Goal: Task Accomplishment & Management: Manage account settings

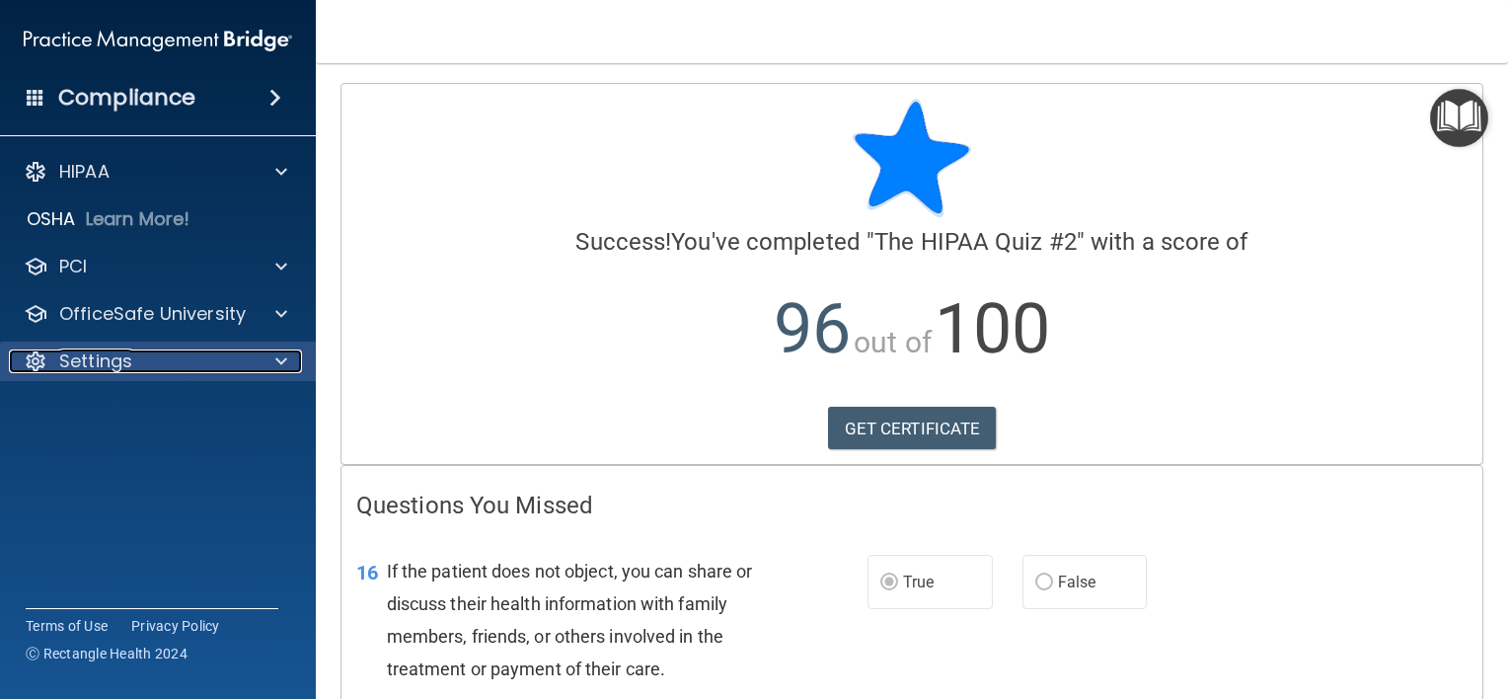
click at [141, 355] on div "Settings" at bounding box center [131, 361] width 245 height 24
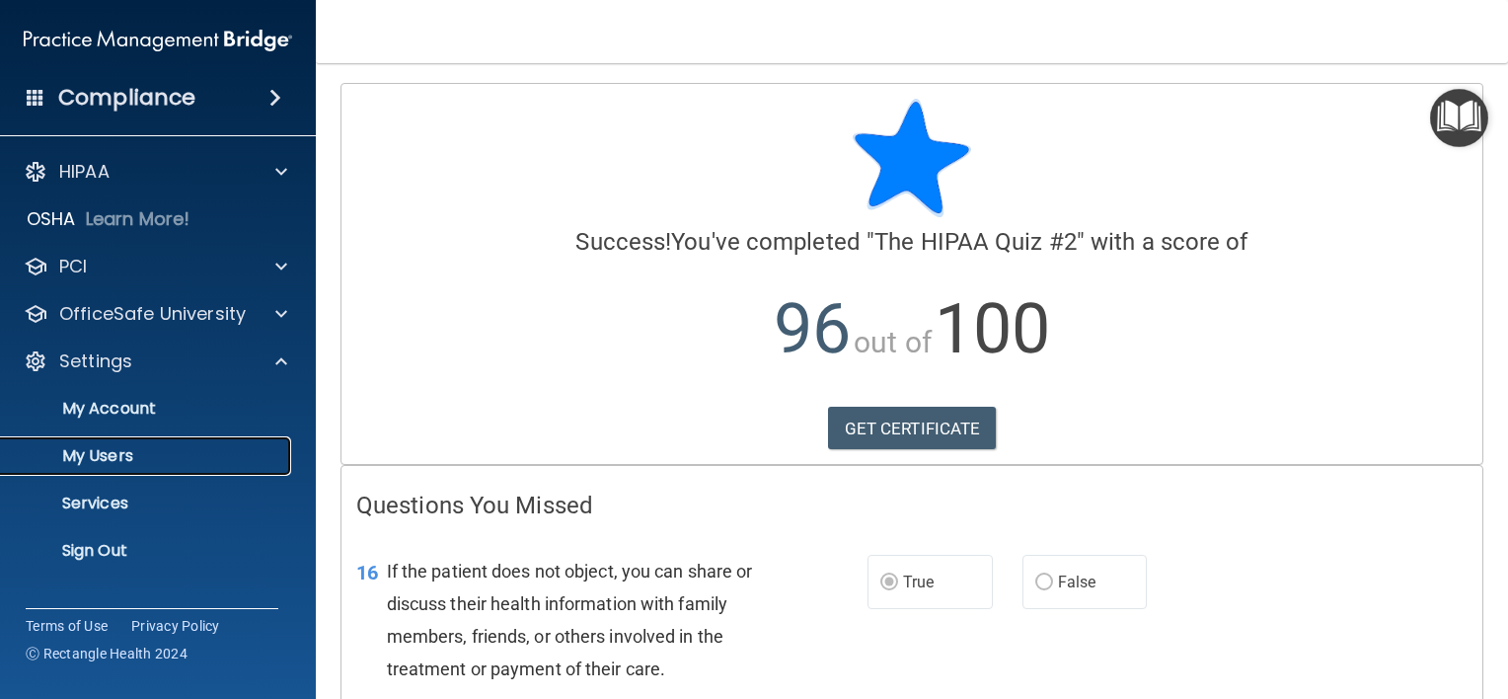
click at [109, 458] on p "My Users" at bounding box center [147, 456] width 269 height 20
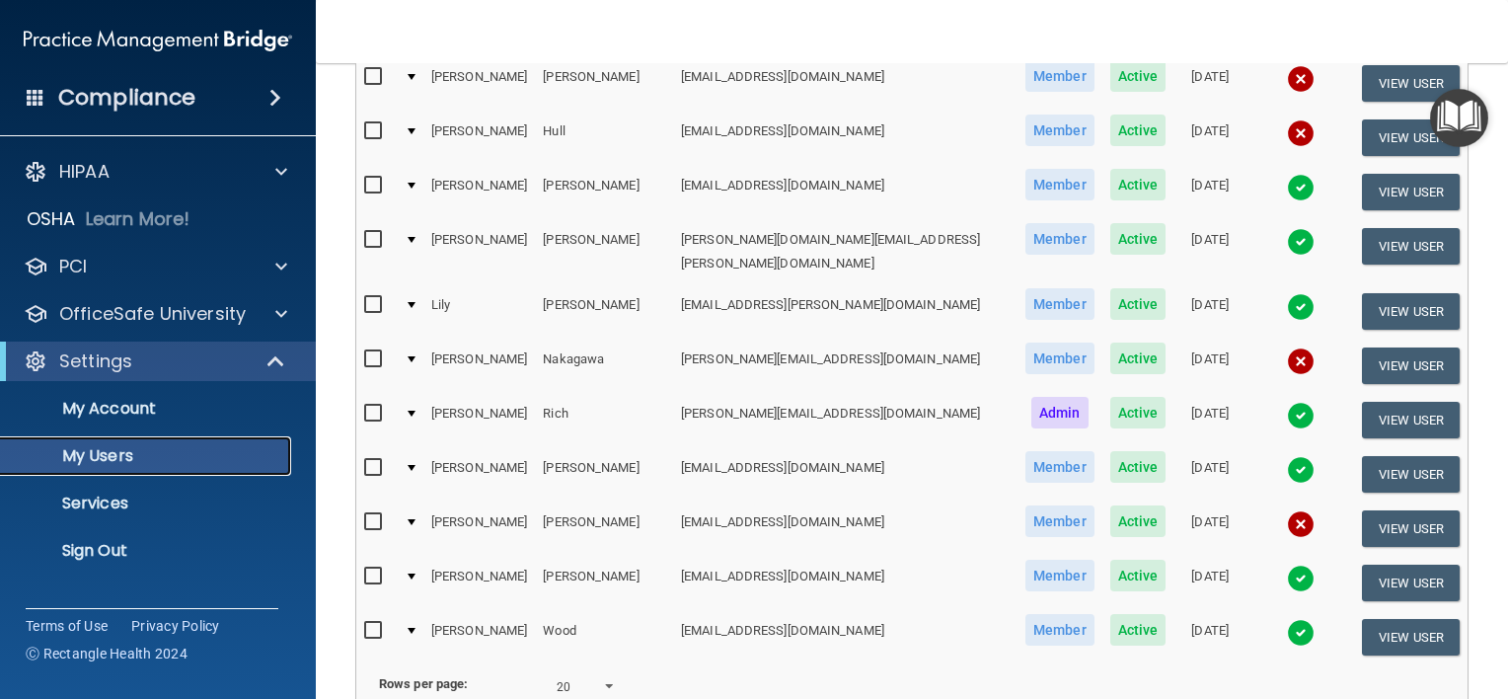
scroll to position [789, 0]
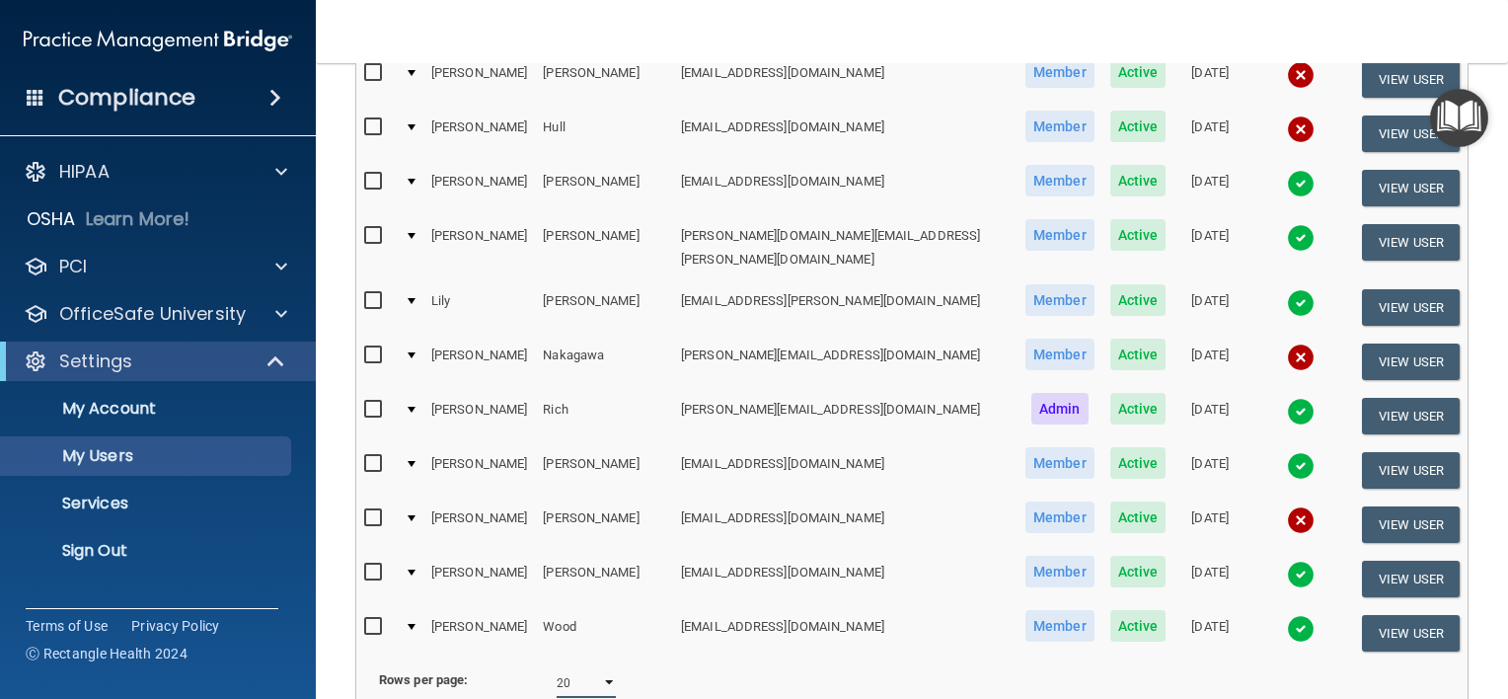
click at [573, 668] on select "10 20 30 40 all" at bounding box center [586, 683] width 59 height 30
select select "30"
click at [557, 668] on select "10 20 30 40 all" at bounding box center [586, 683] width 59 height 30
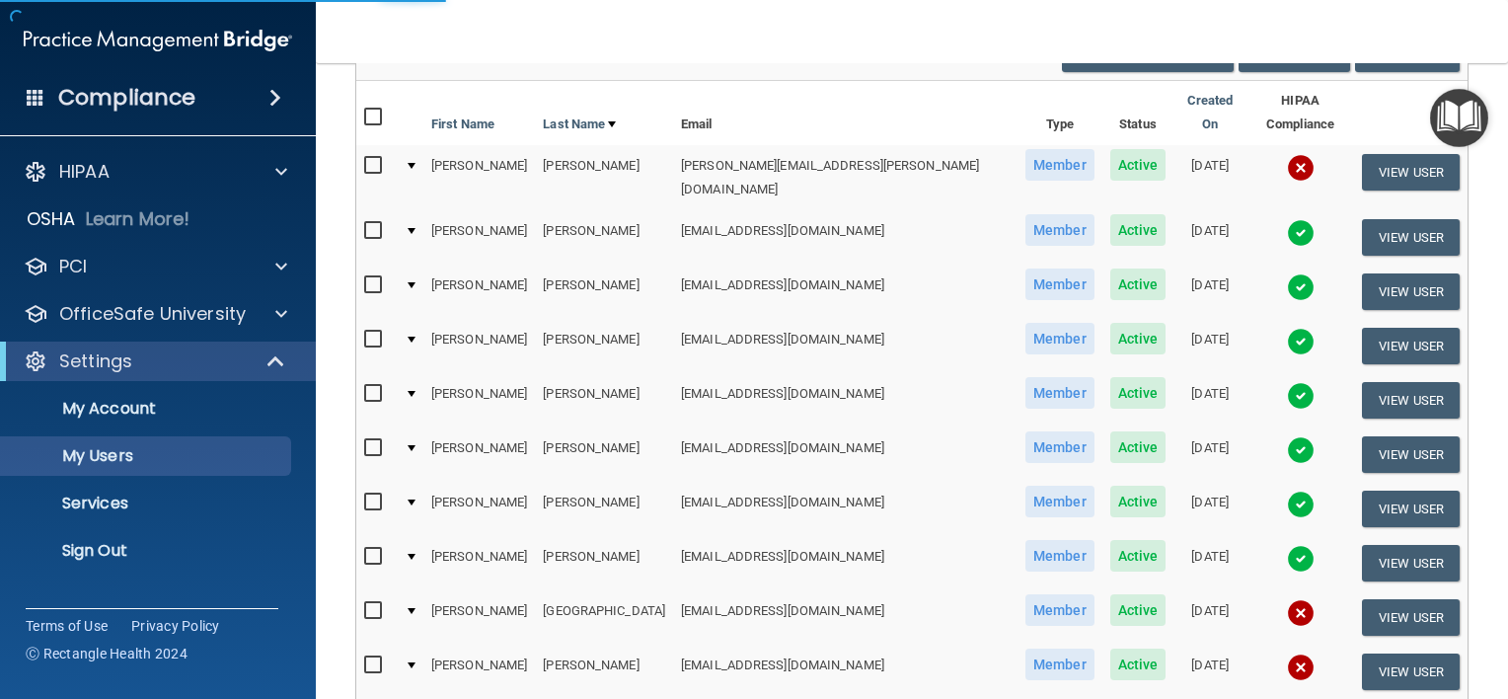
select select "30"
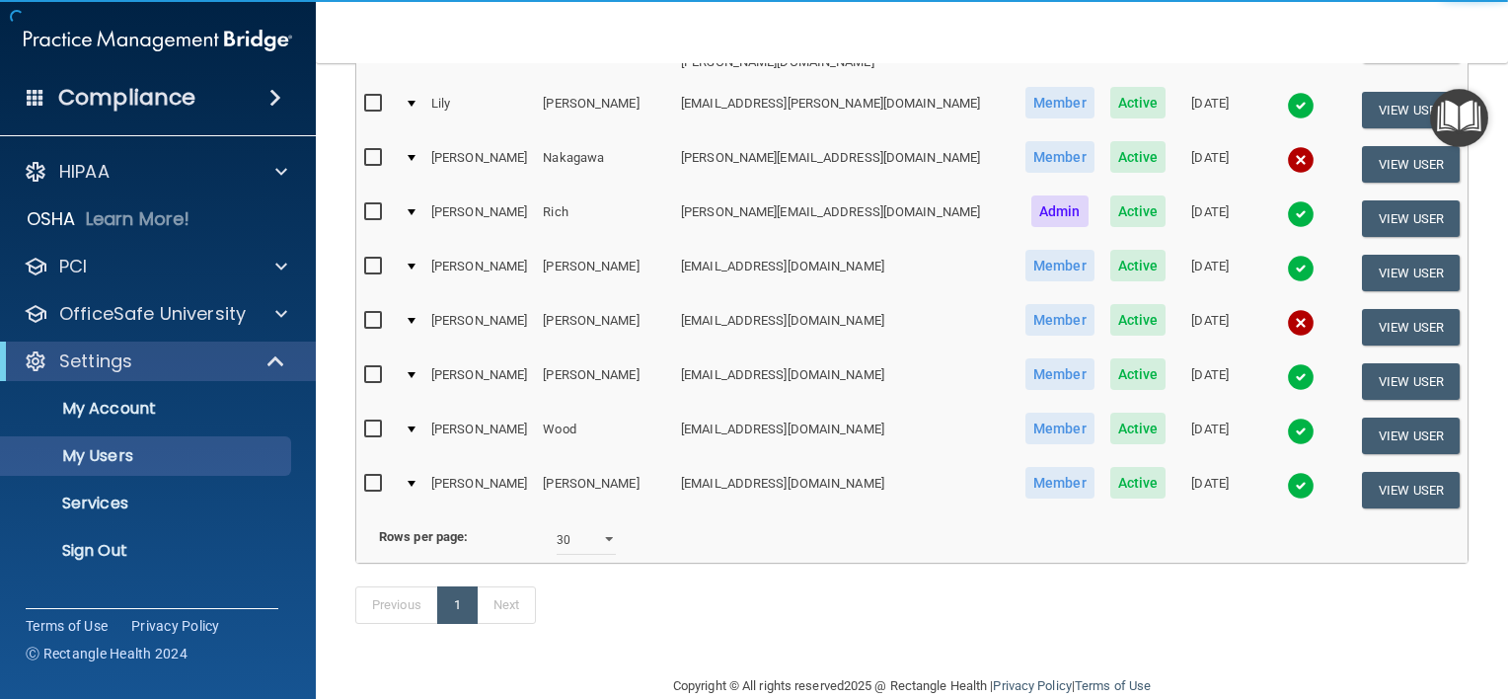
click at [375, 476] on input "checkbox" at bounding box center [375, 484] width 23 height 16
checkbox input "true"
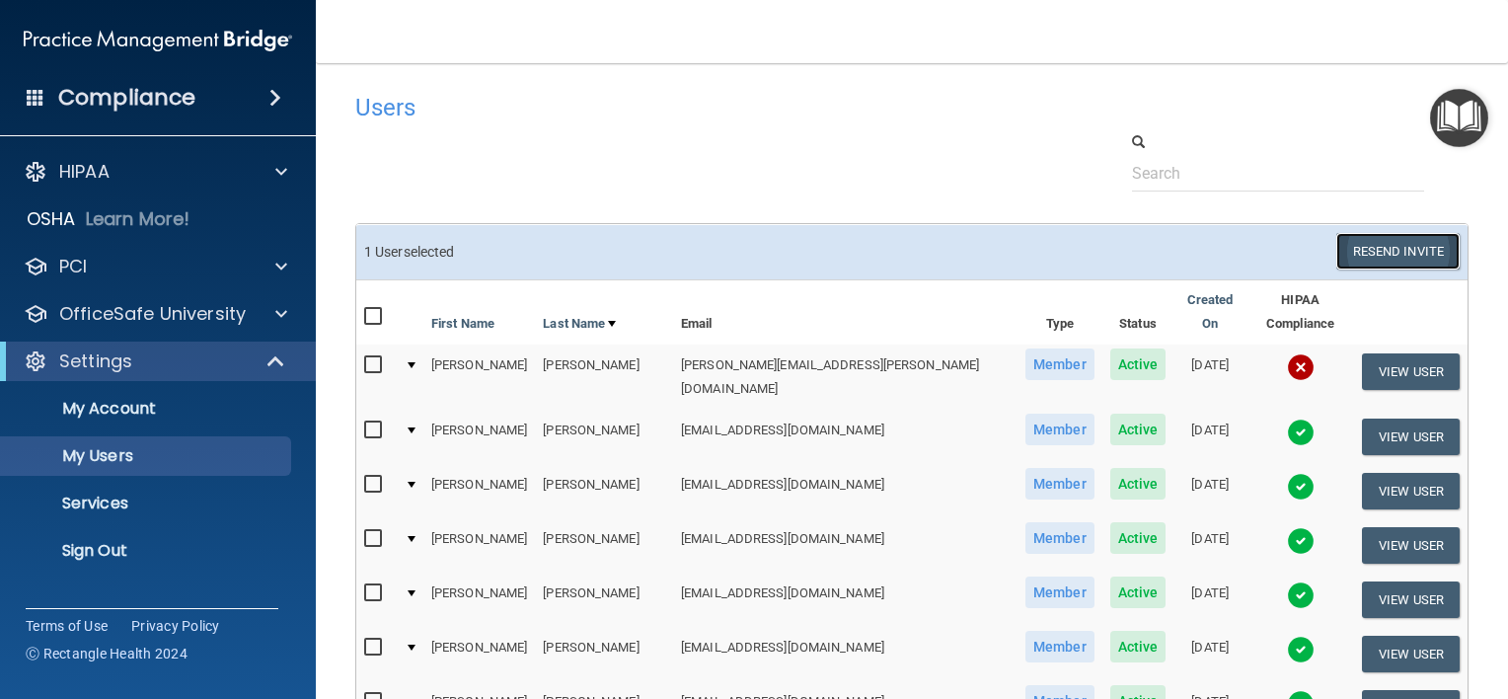
click at [1391, 249] on button "Resend Invite" at bounding box center [1397, 251] width 123 height 37
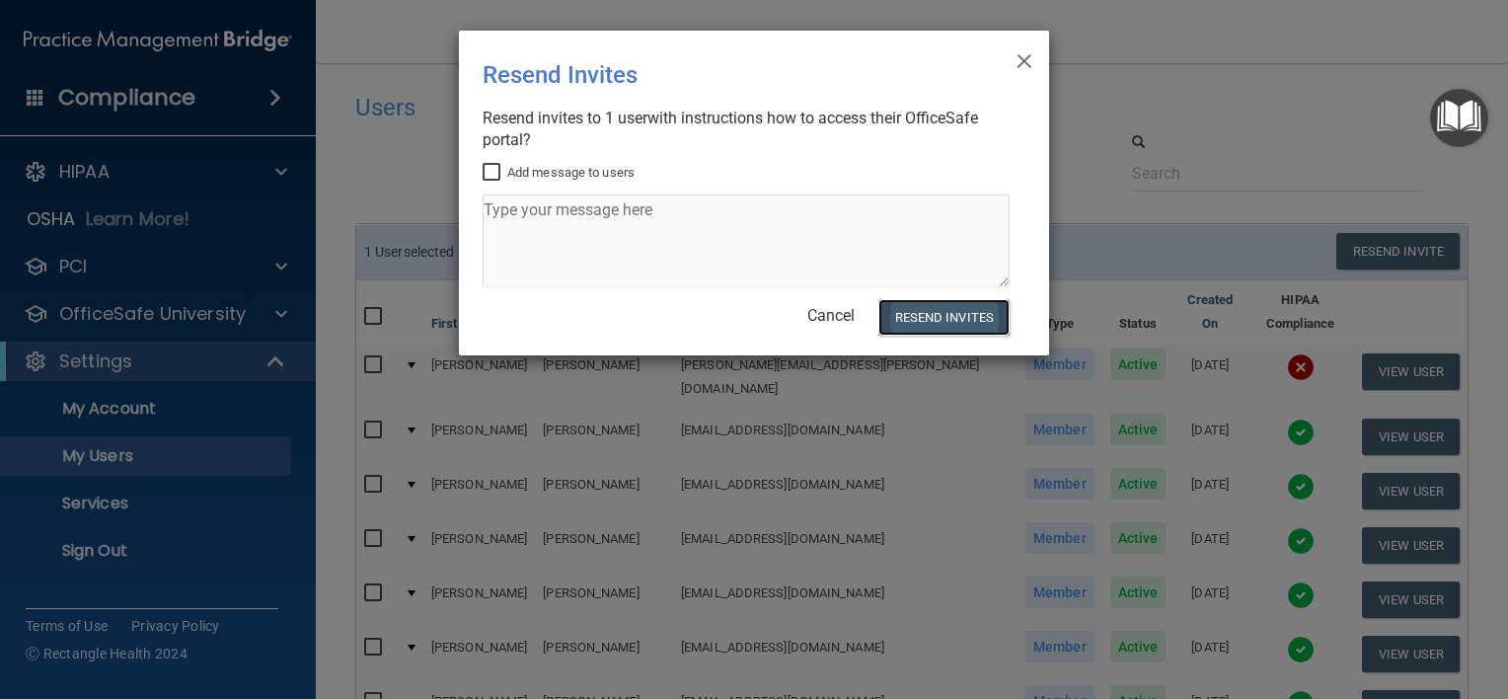
click at [957, 320] on button "Resend Invites" at bounding box center [943, 317] width 131 height 37
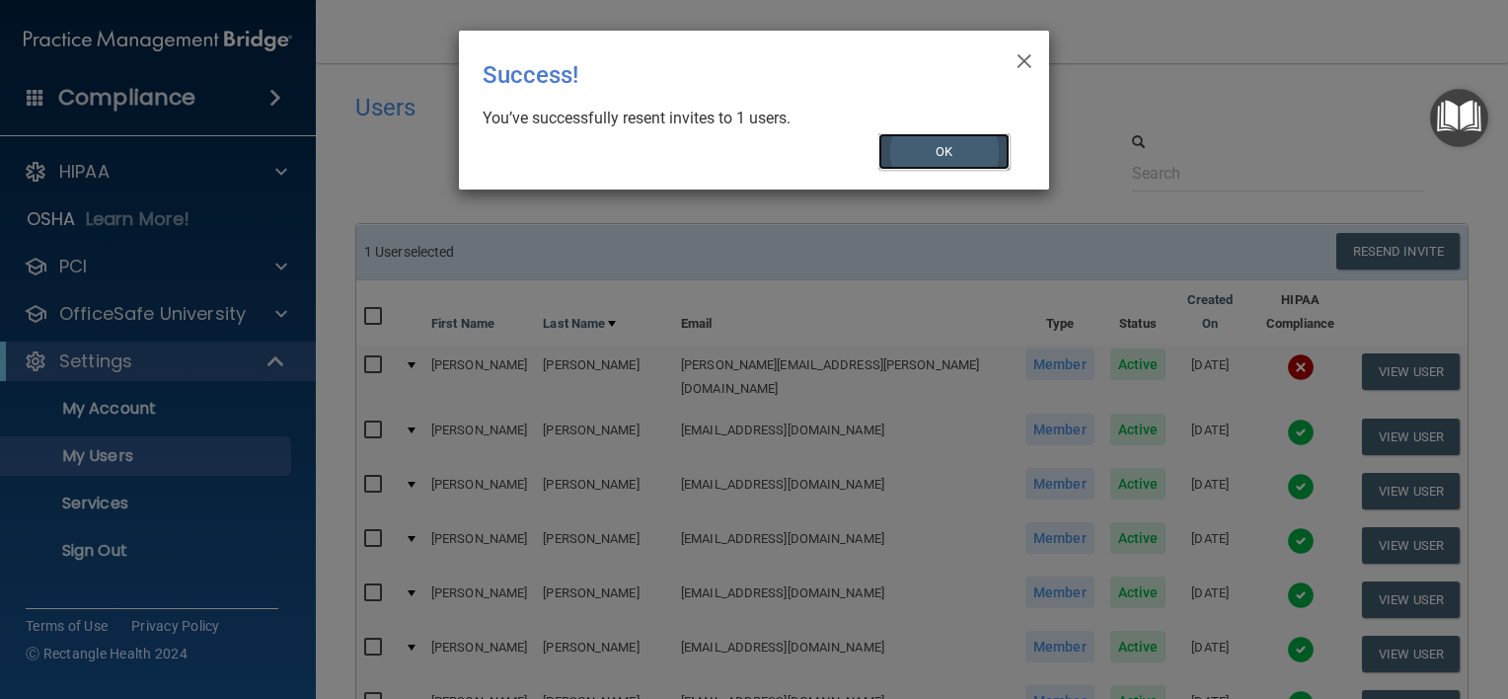
click at [887, 153] on button "OK" at bounding box center [944, 151] width 132 height 37
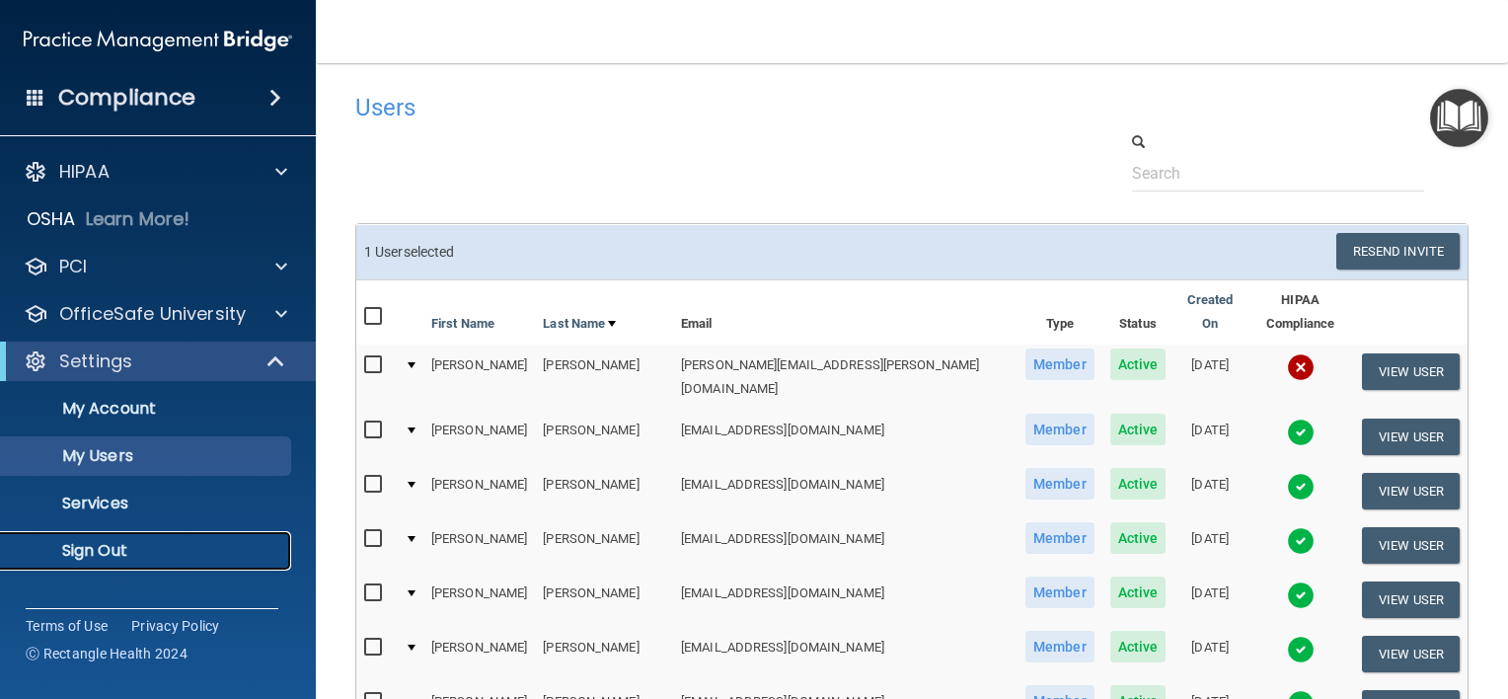
click at [91, 564] on link "Sign Out" at bounding box center [135, 550] width 311 height 39
